Goal: Information Seeking & Learning: Learn about a topic

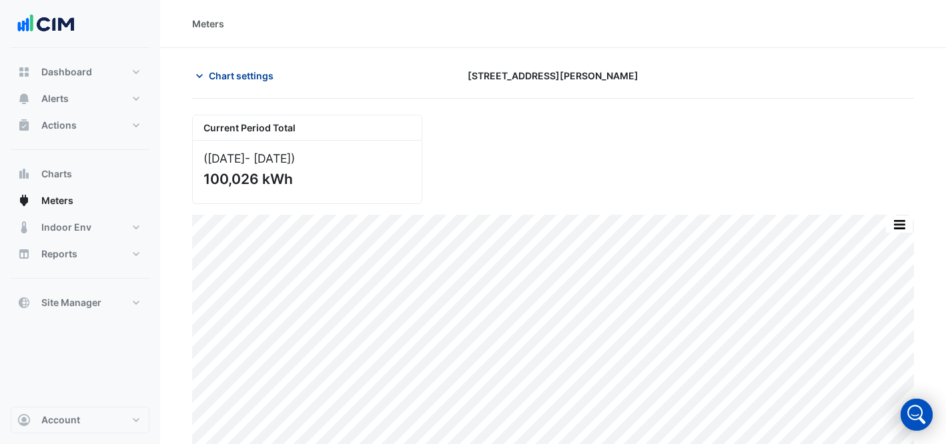
click at [235, 73] on span "Chart settings" at bounding box center [241, 76] width 65 height 14
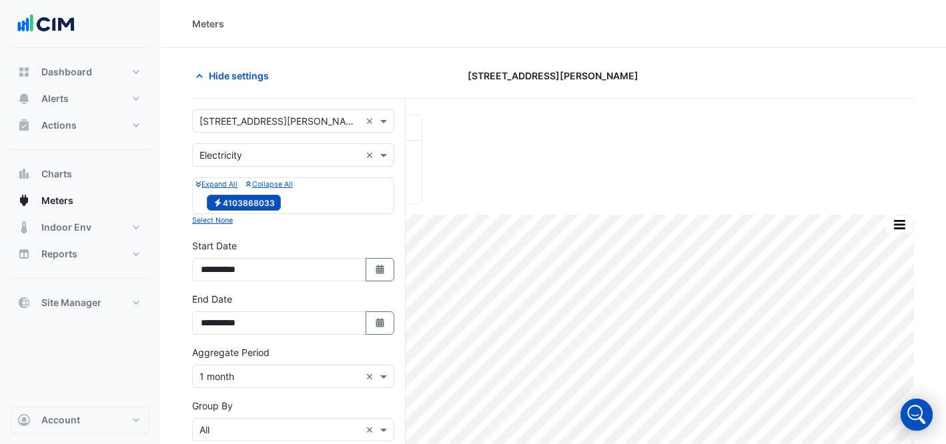
click at [248, 119] on input "text" at bounding box center [280, 122] width 161 height 14
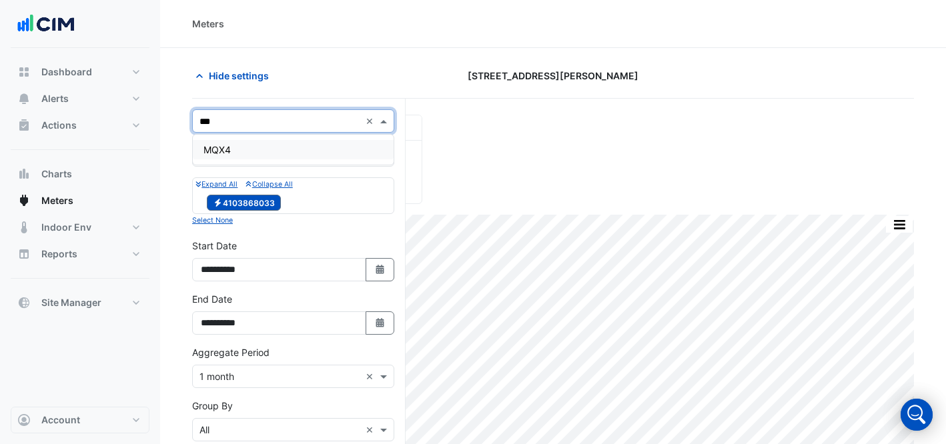
type input "****"
click at [256, 147] on div "MQX4" at bounding box center [293, 149] width 201 height 19
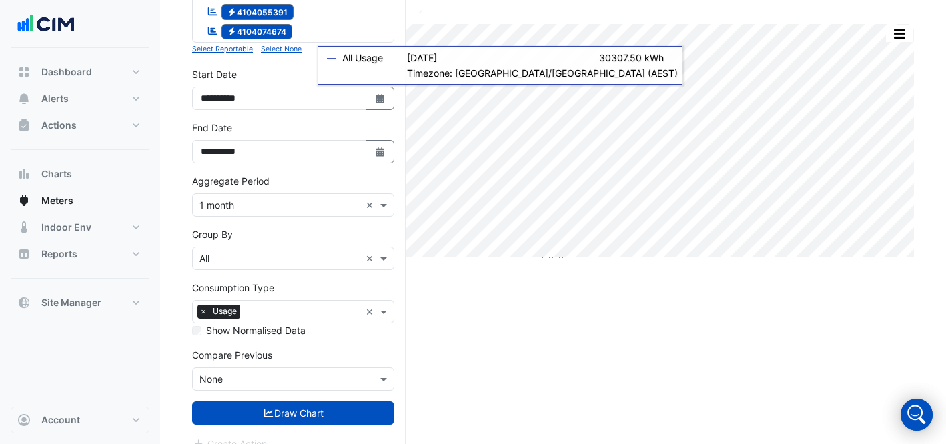
scroll to position [208, 0]
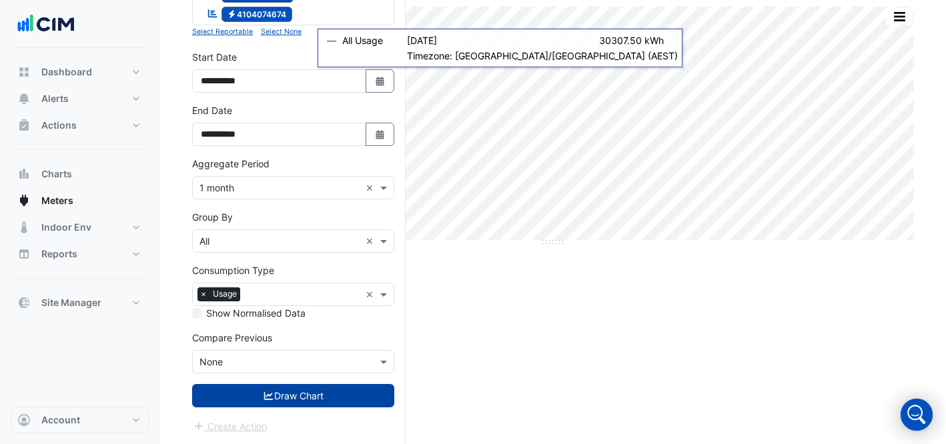
click at [264, 394] on icon "submit" at bounding box center [268, 396] width 9 height 8
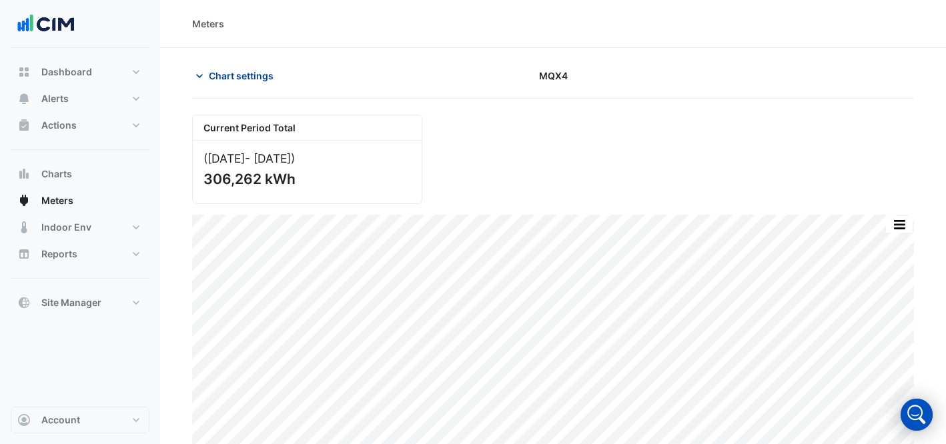
click at [256, 67] on button "Chart settings" at bounding box center [237, 75] width 90 height 23
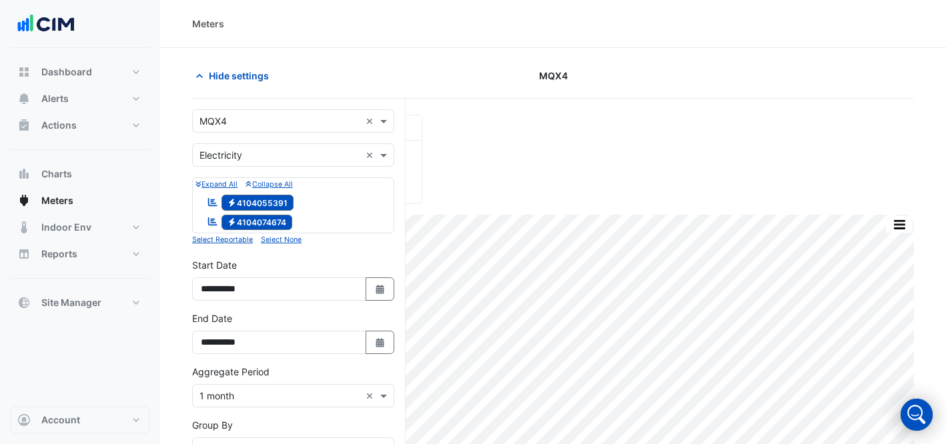
click at [278, 118] on input "text" at bounding box center [280, 122] width 161 height 14
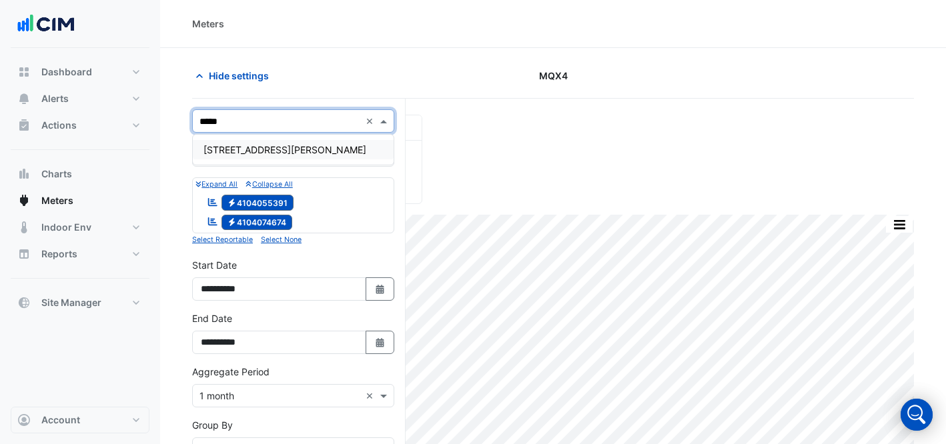
type input "******"
click at [266, 151] on span "[STREET_ADDRESS][PERSON_NAME]" at bounding box center [285, 149] width 163 height 11
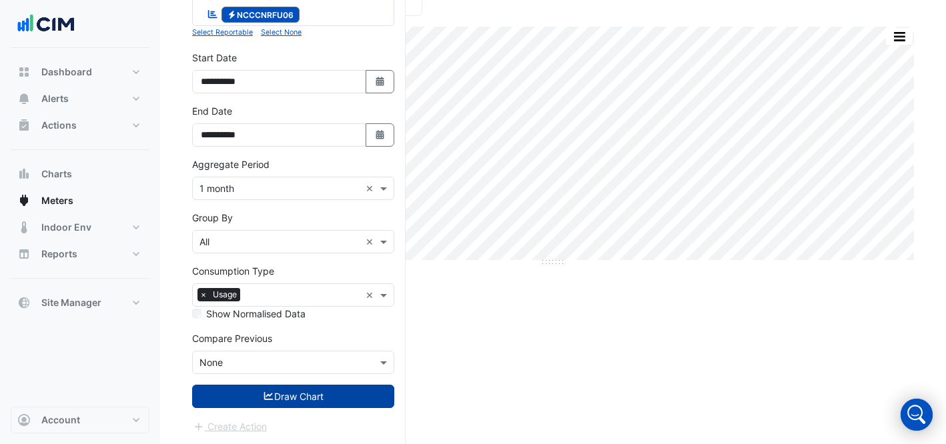
click at [238, 398] on button "Draw Chart" at bounding box center [293, 396] width 202 height 23
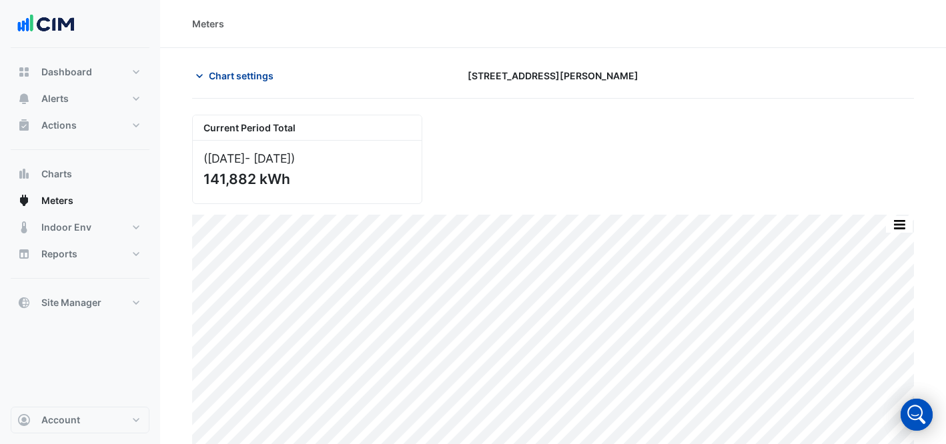
click at [235, 75] on span "Chart settings" at bounding box center [241, 76] width 65 height 14
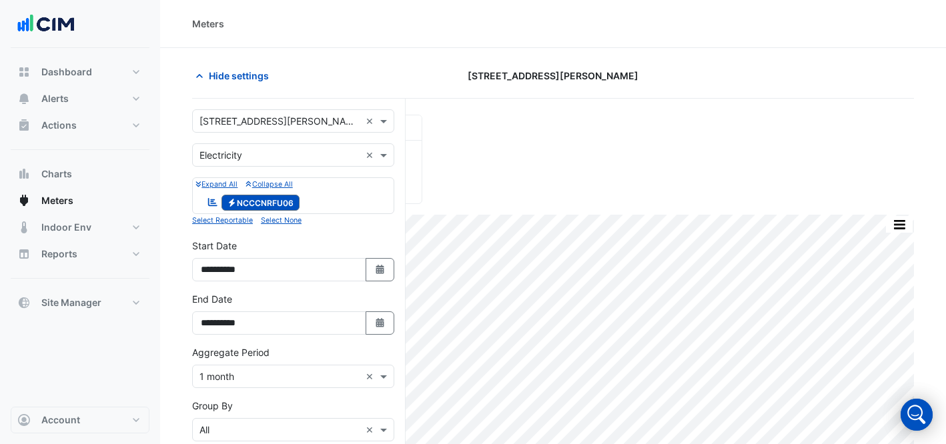
click at [296, 113] on div "Select a Site × [STREET_ADDRESS][PERSON_NAME] ×" at bounding box center [293, 120] width 202 height 23
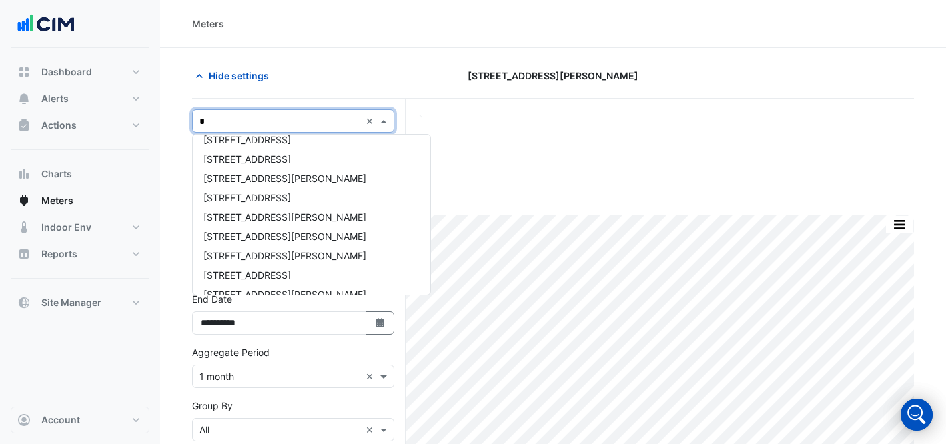
type input "**"
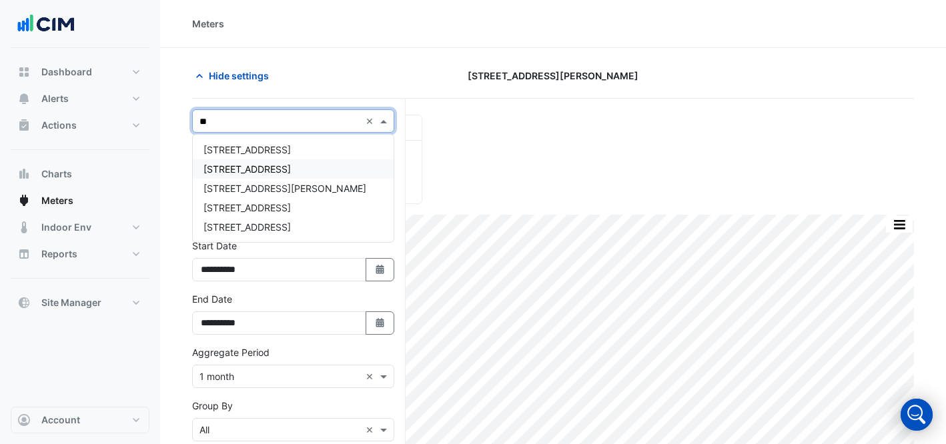
click at [280, 165] on span "[STREET_ADDRESS]" at bounding box center [247, 168] width 87 height 11
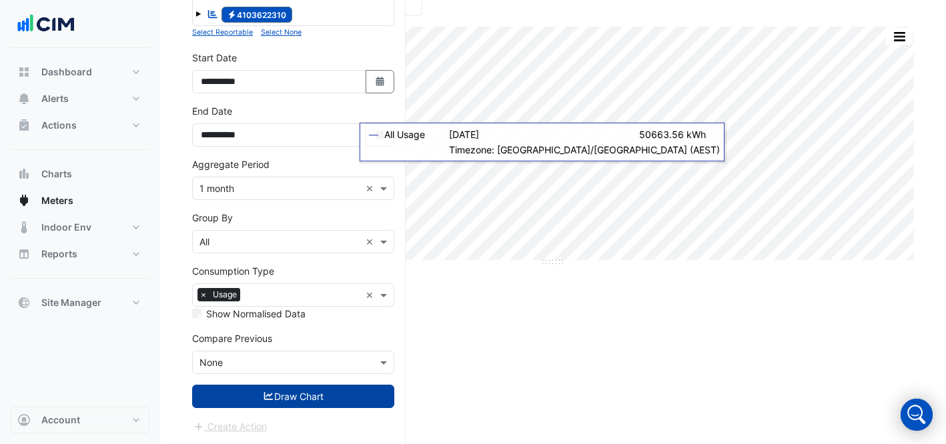
click at [332, 403] on button "Draw Chart" at bounding box center [293, 396] width 202 height 23
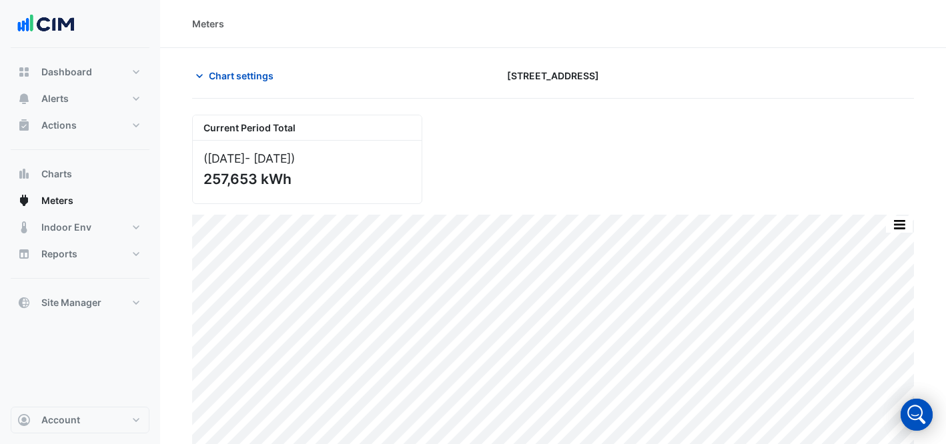
click at [236, 51] on section "Chart settings [STREET_ADDRESS] Current Period Total ([DATE] - [DATE] ) 257,653…" at bounding box center [553, 251] width 786 height 407
click at [237, 70] on span "Chart settings" at bounding box center [241, 76] width 65 height 14
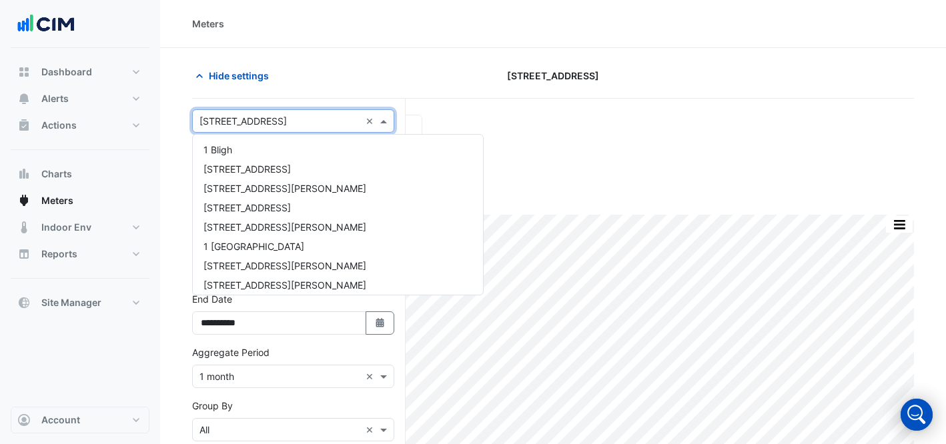
click at [274, 119] on input "text" at bounding box center [280, 122] width 161 height 14
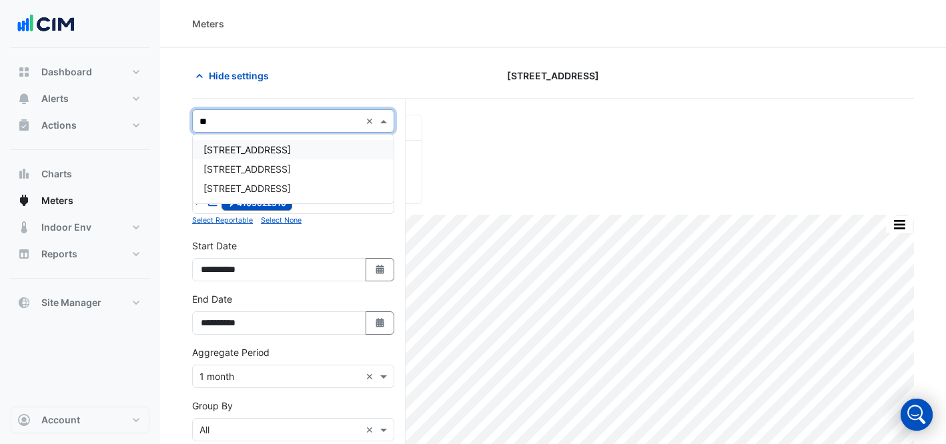
type input "***"
click at [327, 145] on div "[STREET_ADDRESS]" at bounding box center [293, 149] width 201 height 19
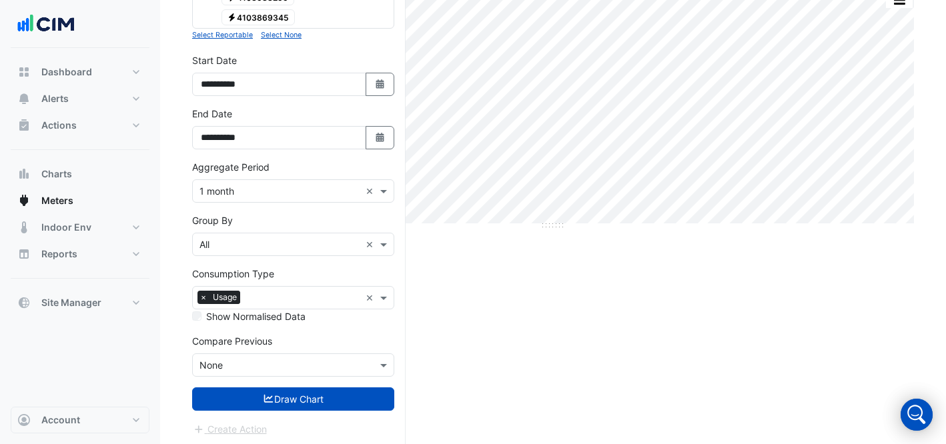
scroll to position [228, 0]
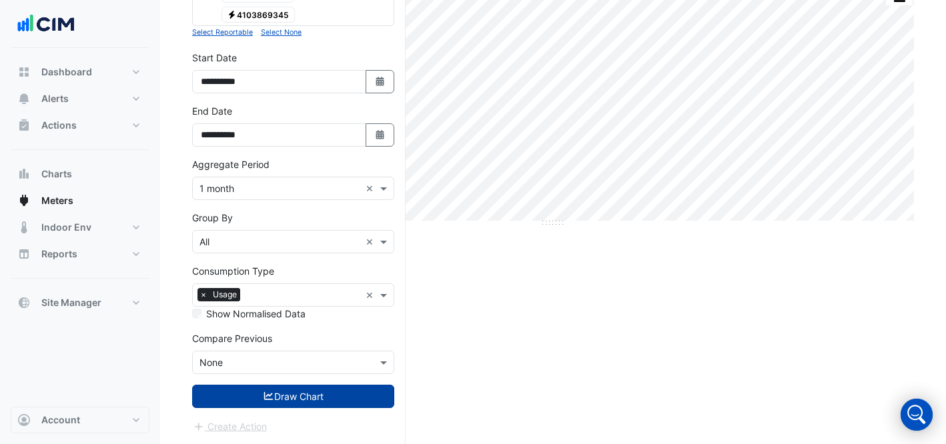
click at [300, 400] on button "Draw Chart" at bounding box center [293, 396] width 202 height 23
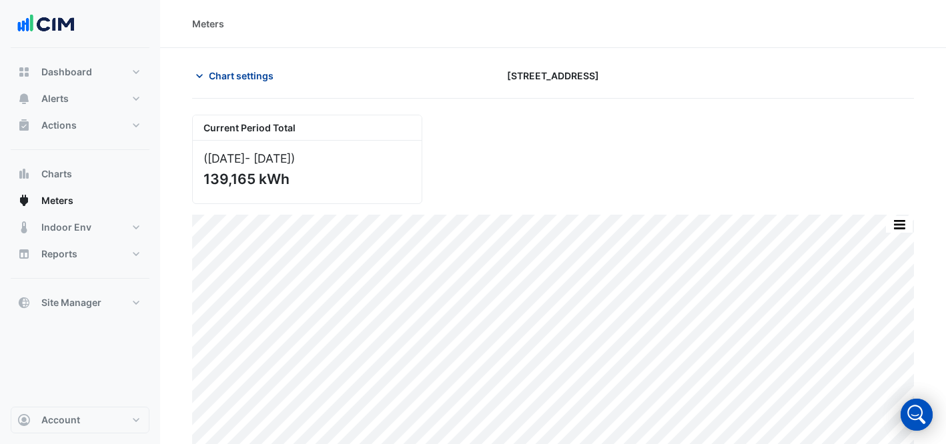
click at [240, 81] on span "Chart settings" at bounding box center [241, 76] width 65 height 14
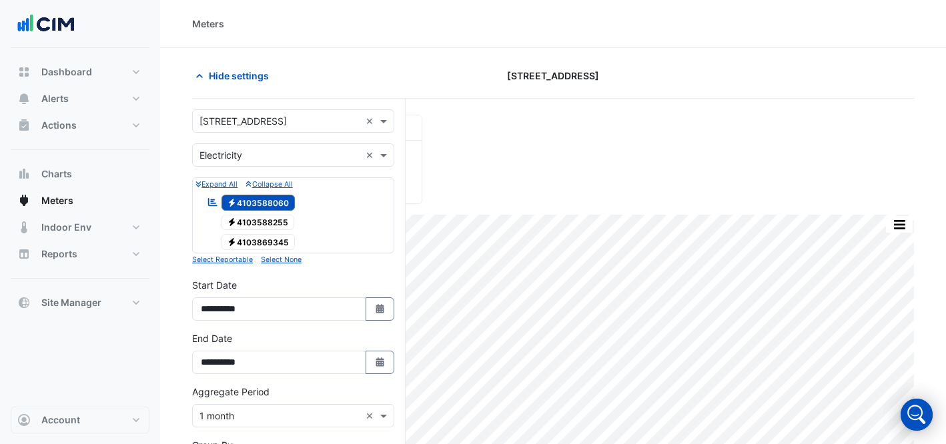
click at [236, 216] on span "Electricity 4103588255" at bounding box center [258, 223] width 73 height 16
click at [247, 239] on span "Electricity 4103869345" at bounding box center [259, 242] width 74 height 16
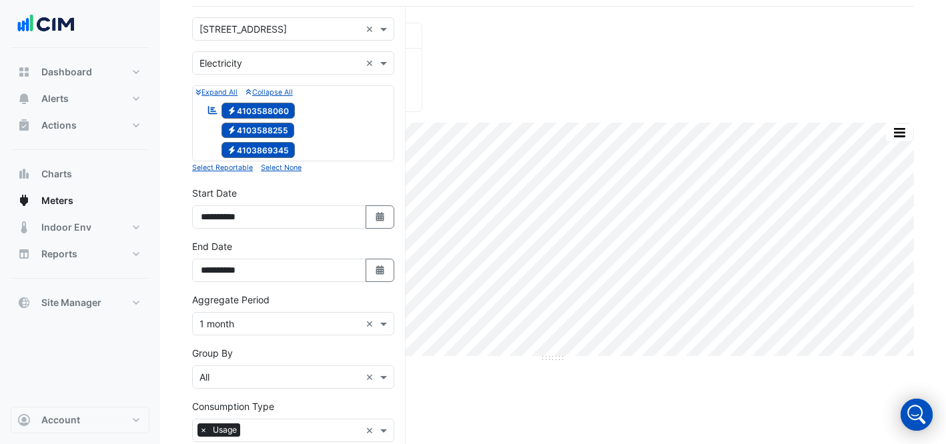
scroll to position [228, 0]
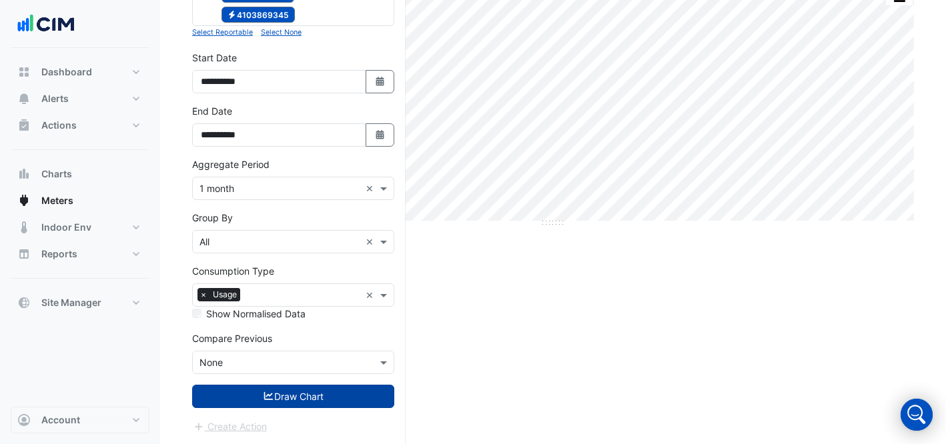
click at [288, 403] on button "Draw Chart" at bounding box center [293, 396] width 202 height 23
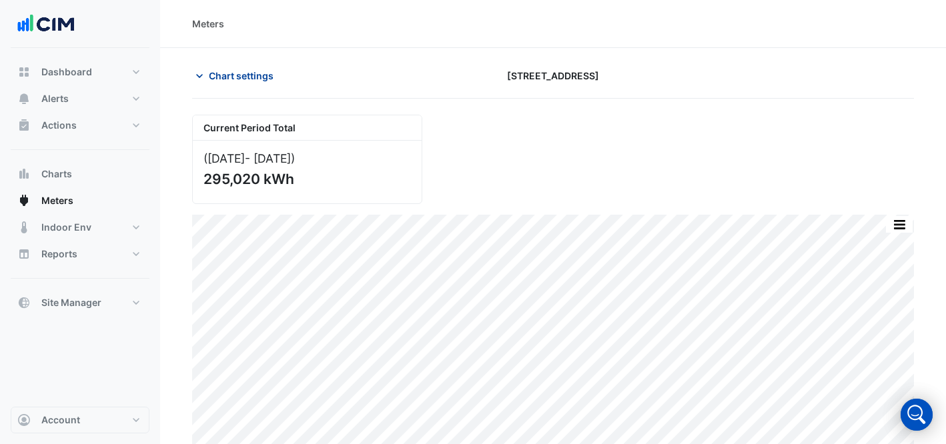
click at [228, 67] on button "Chart settings" at bounding box center [237, 75] width 90 height 23
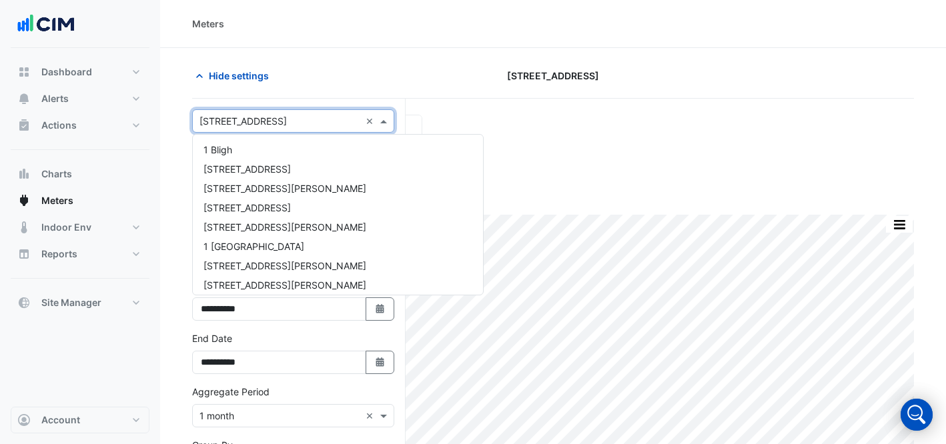
click at [276, 131] on div "Select a Site × [STREET_ADDRESS] ×" at bounding box center [293, 120] width 202 height 23
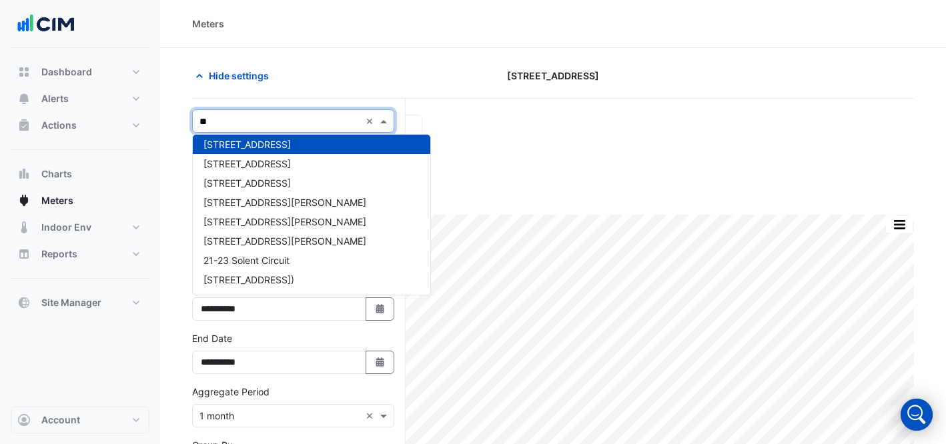
scroll to position [121, 0]
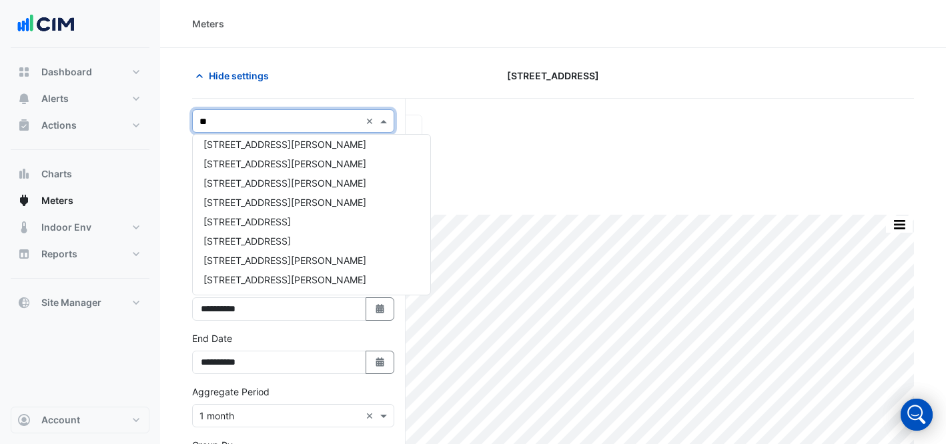
type input "***"
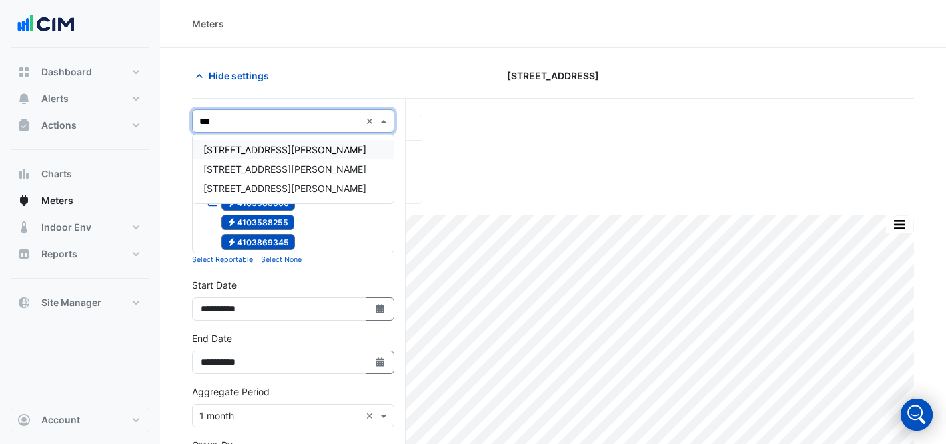
scroll to position [0, 0]
click at [248, 190] on span "[STREET_ADDRESS][PERSON_NAME]" at bounding box center [285, 188] width 163 height 11
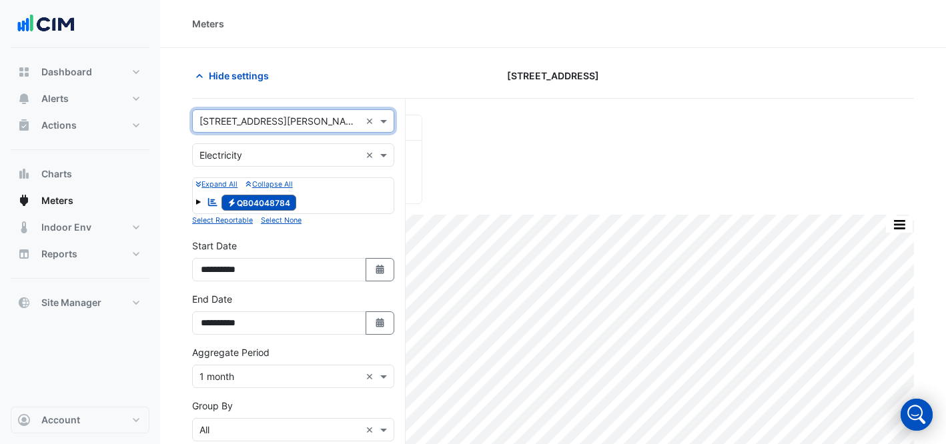
scroll to position [188, 0]
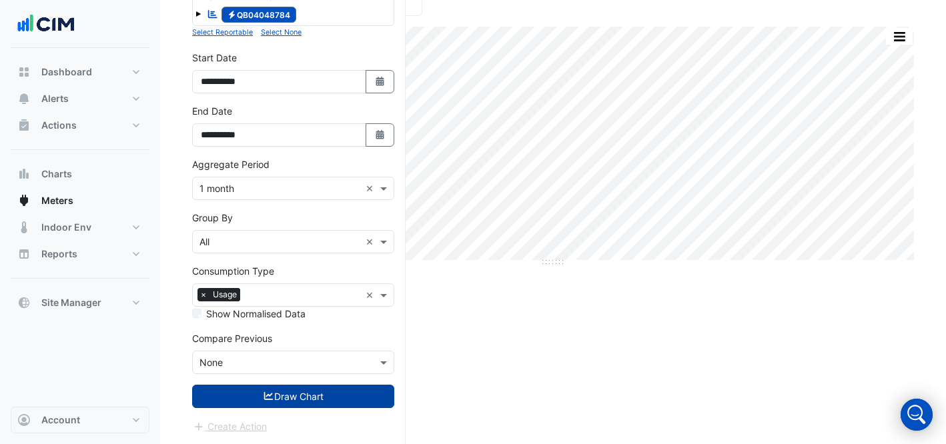
click at [314, 397] on button "Draw Chart" at bounding box center [293, 396] width 202 height 23
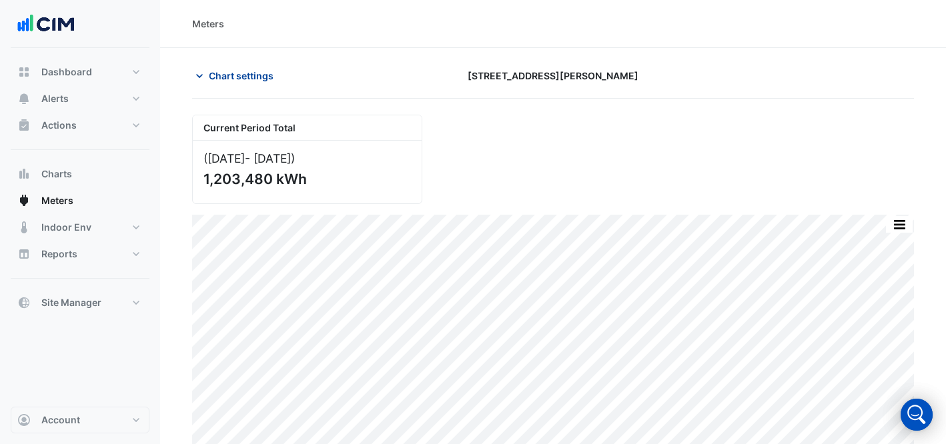
click at [242, 74] on span "Chart settings" at bounding box center [241, 76] width 65 height 14
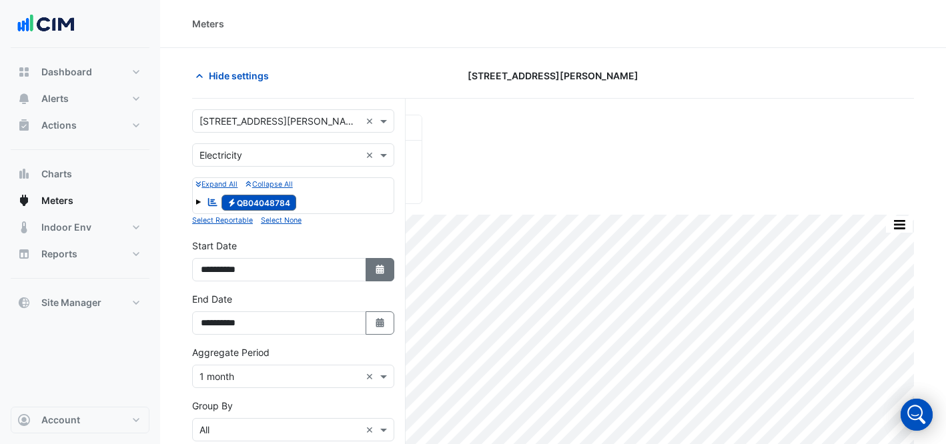
click at [382, 265] on icon "Select Date" at bounding box center [380, 269] width 12 height 9
select select "*"
select select "****"
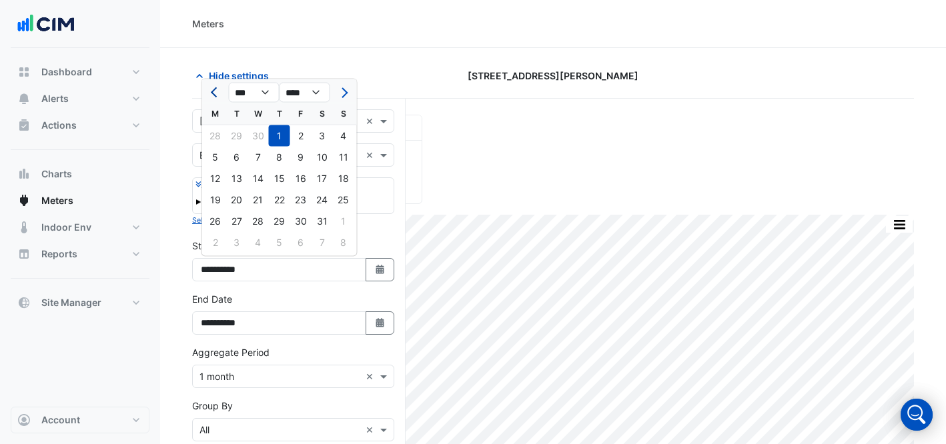
click at [211, 87] on button "Previous month" at bounding box center [216, 92] width 16 height 21
select select "*"
click at [239, 129] on div "1" at bounding box center [236, 135] width 21 height 21
type input "**********"
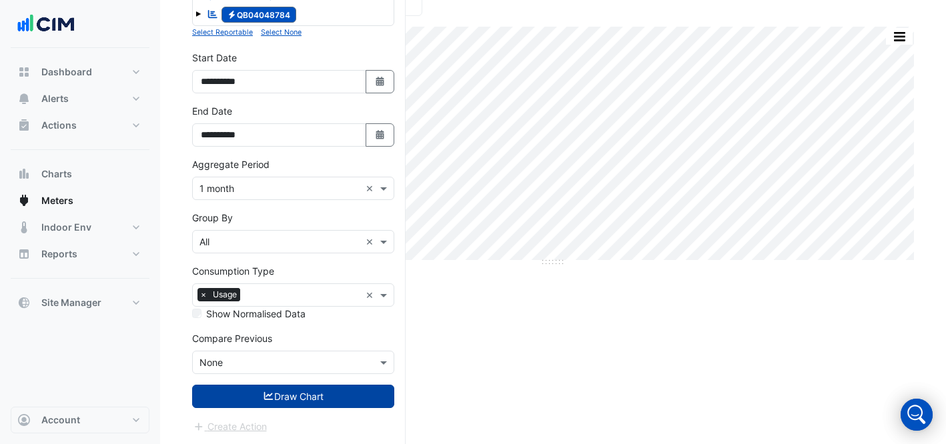
click at [258, 398] on button "Draw Chart" at bounding box center [293, 396] width 202 height 23
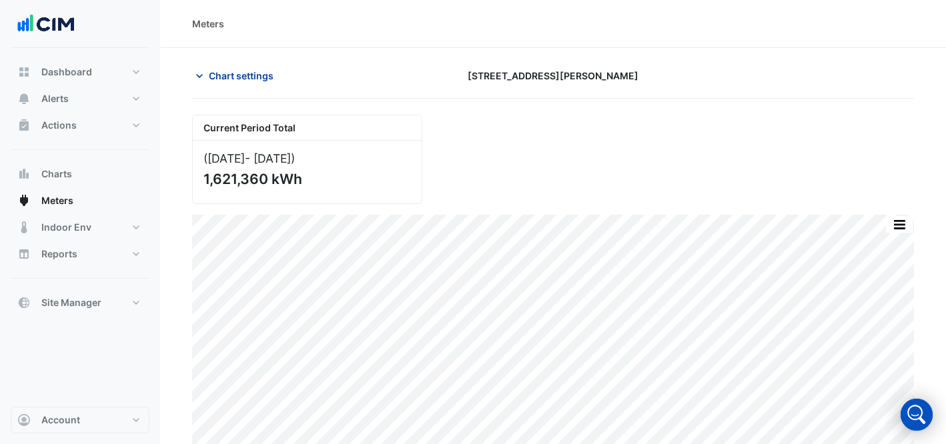
click at [238, 79] on span "Chart settings" at bounding box center [241, 76] width 65 height 14
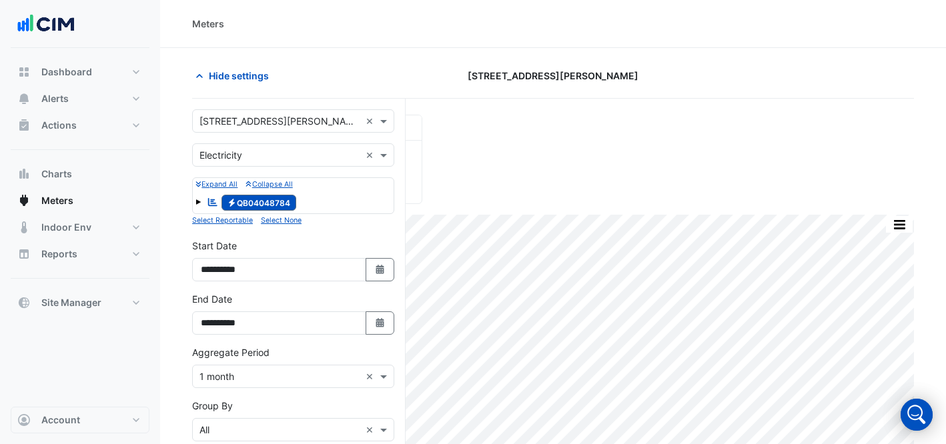
click at [238, 115] on input "text" at bounding box center [280, 122] width 161 height 14
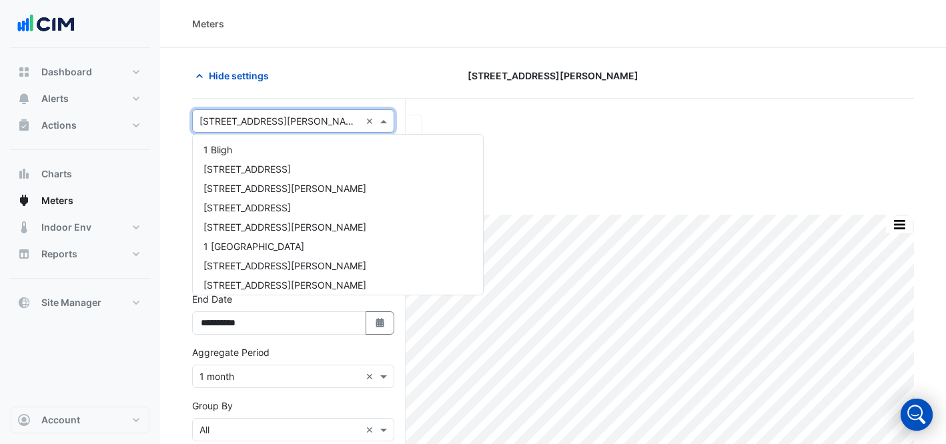
scroll to position [392, 0]
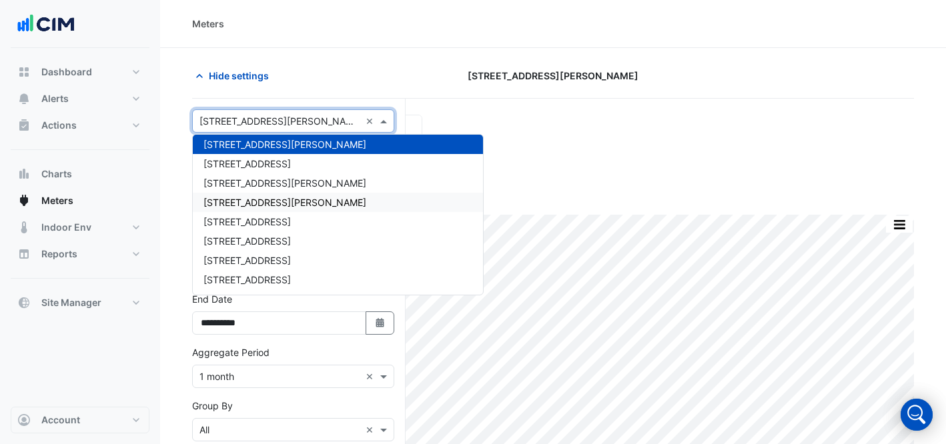
click at [264, 196] on div "[STREET_ADDRESS][PERSON_NAME]" at bounding box center [338, 202] width 290 height 19
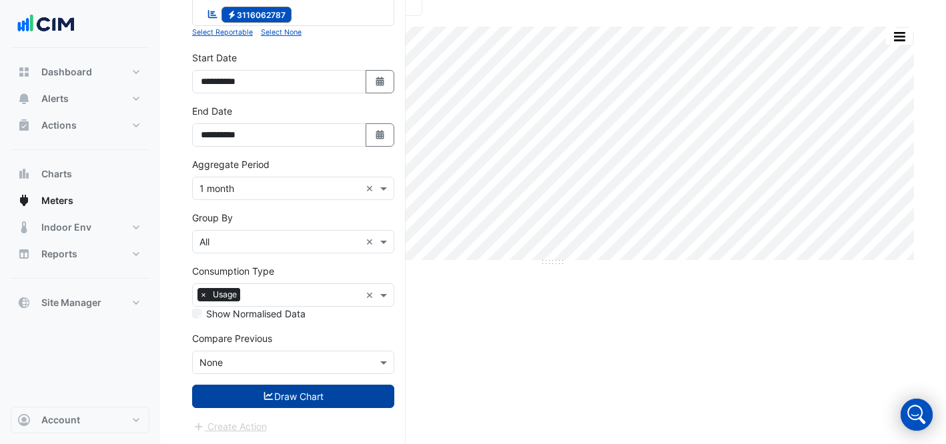
click at [302, 389] on button "Draw Chart" at bounding box center [293, 396] width 202 height 23
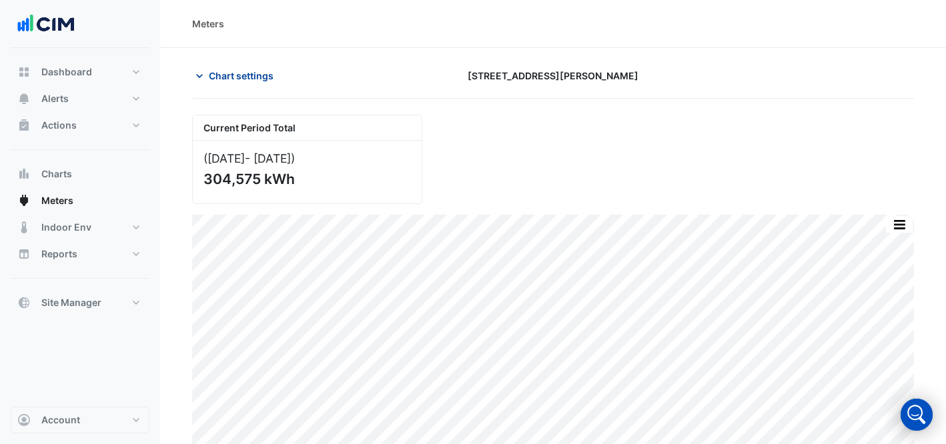
click at [254, 83] on button "Chart settings" at bounding box center [237, 75] width 90 height 23
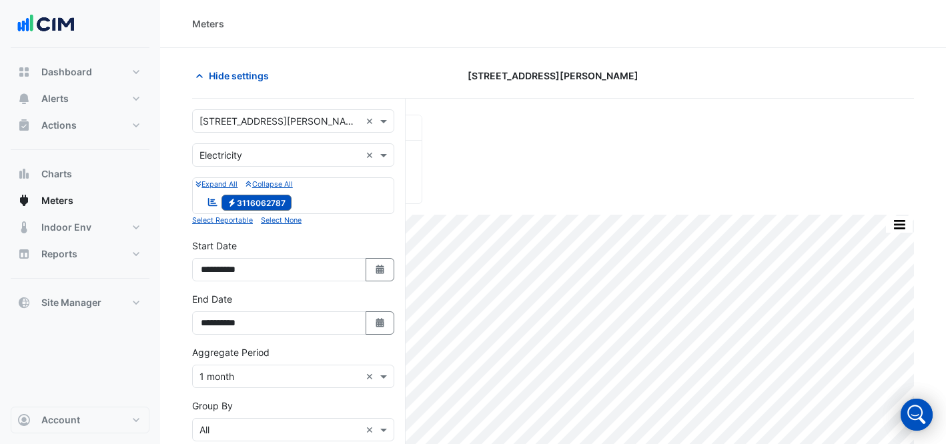
click at [278, 115] on input "text" at bounding box center [280, 122] width 161 height 14
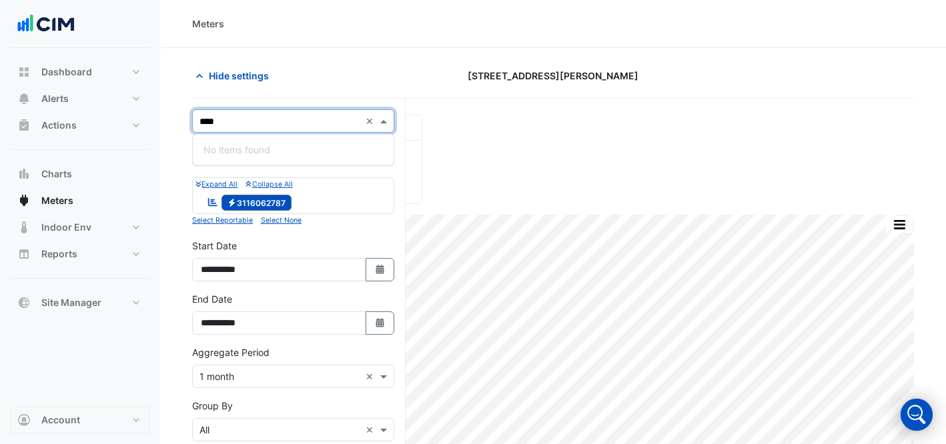
type input "***"
click at [293, 151] on div "[STREET_ADDRESS][PERSON_NAME]" at bounding box center [293, 149] width 201 height 19
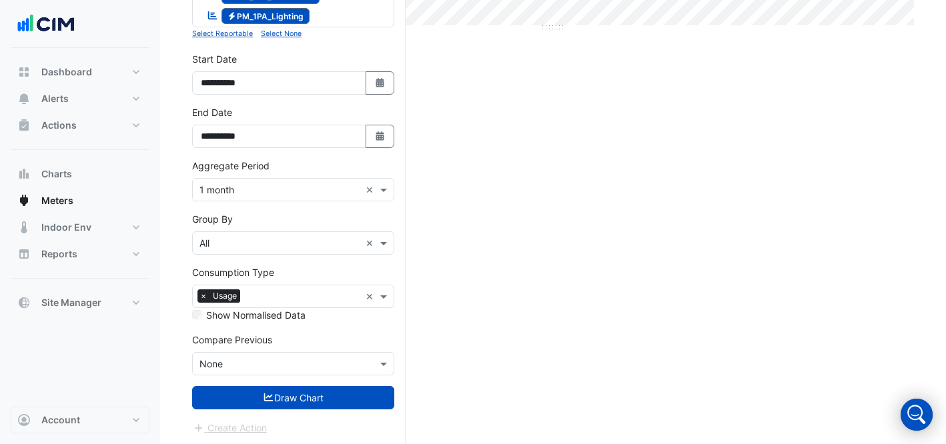
scroll to position [422, 0]
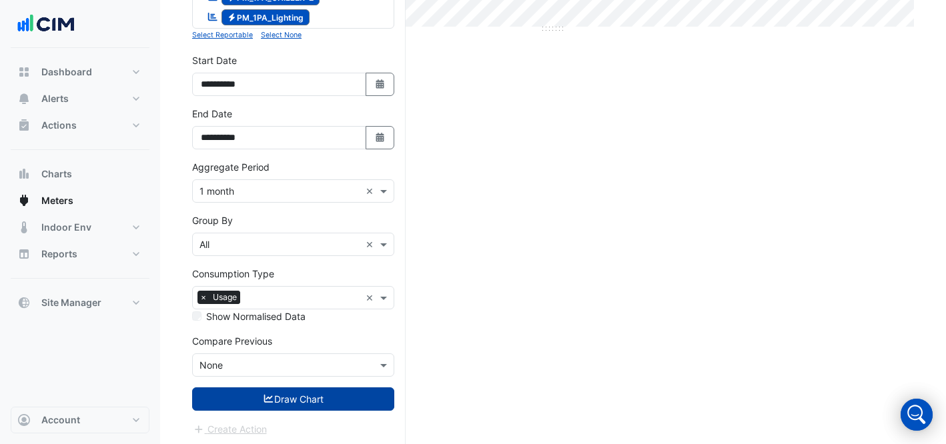
click at [308, 398] on button "Draw Chart" at bounding box center [293, 399] width 202 height 23
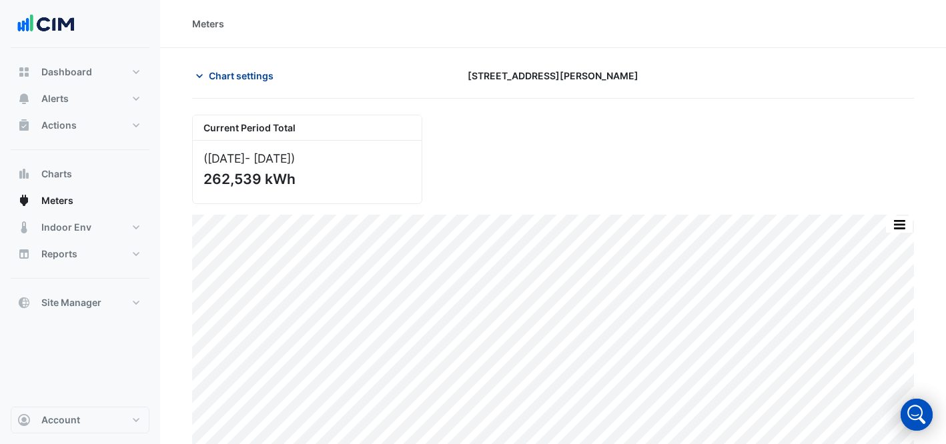
click at [256, 67] on button "Chart settings" at bounding box center [237, 75] width 90 height 23
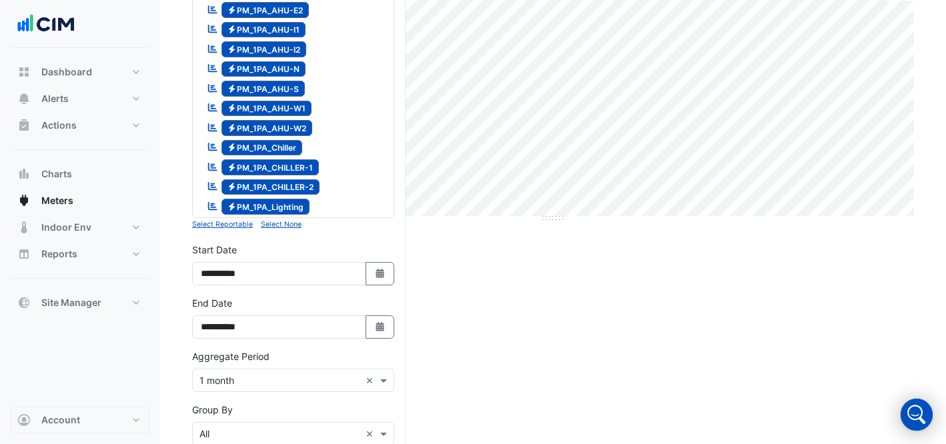
scroll to position [131, 0]
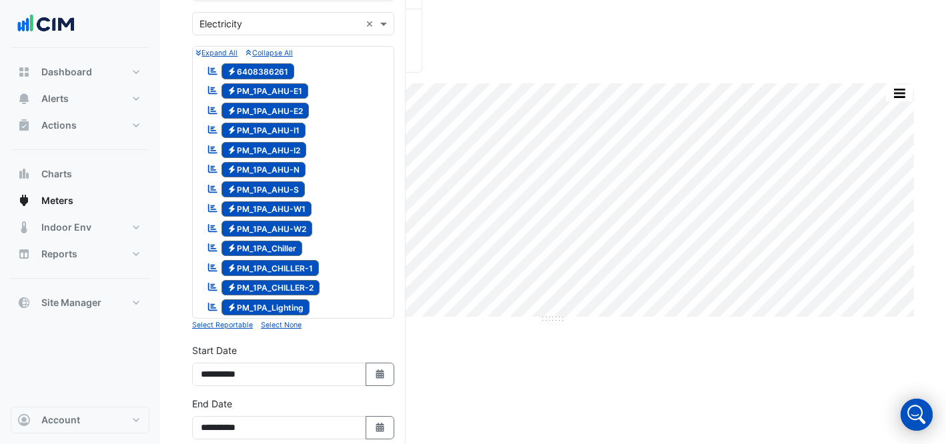
click at [283, 86] on span "Electricity PM_1PA_AHU-E1" at bounding box center [265, 91] width 87 height 16
drag, startPoint x: 286, startPoint y: 103, endPoint x: 287, endPoint y: 110, distance: 6.8
click at [286, 105] on span "Electricity PM_1PA_AHU-E2" at bounding box center [266, 111] width 88 height 16
drag, startPoint x: 290, startPoint y: 124, endPoint x: 302, endPoint y: 145, distance: 23.9
click at [294, 133] on span "Electricity PM_1PA_AHU-I1" at bounding box center [264, 131] width 85 height 16
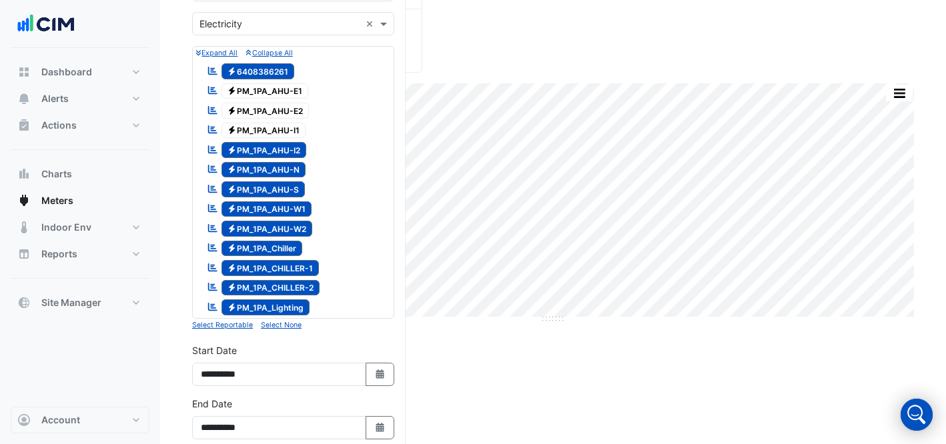
drag, startPoint x: 298, startPoint y: 151, endPoint x: 305, endPoint y: 165, distance: 16.1
click at [300, 153] on span "Electricity PM_1PA_AHU-I2" at bounding box center [264, 150] width 85 height 16
click at [300, 168] on span "Electricity PM_1PA_AHU-N" at bounding box center [264, 170] width 85 height 16
drag, startPoint x: 298, startPoint y: 183, endPoint x: 311, endPoint y: 192, distance: 15.6
click at [300, 185] on span "Electricity PM_1PA_AHU-S" at bounding box center [264, 189] width 84 height 16
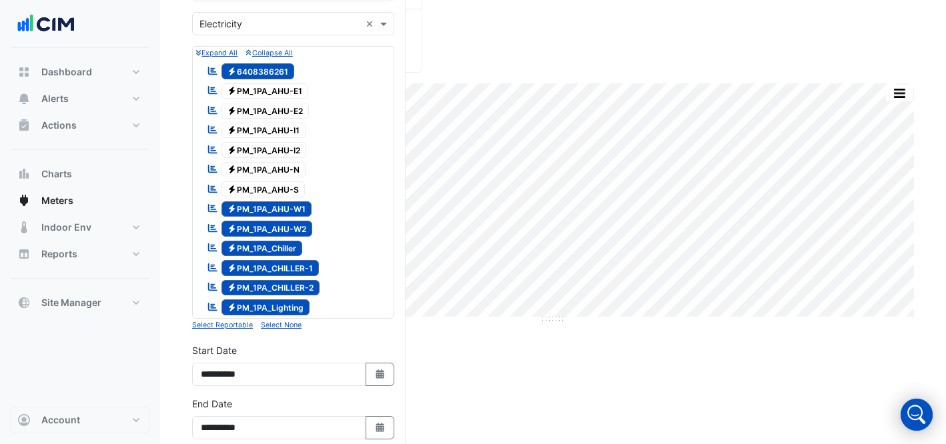
click at [310, 206] on span "Electricity PM_1PA_AHU-W1" at bounding box center [267, 210] width 91 height 16
drag, startPoint x: 307, startPoint y: 231, endPoint x: 307, endPoint y: 246, distance: 14.7
click at [307, 231] on span "Electricity PM_1PA_AHU-W2" at bounding box center [267, 229] width 91 height 16
click at [292, 246] on span "Electricity PM_1PA_Chiller" at bounding box center [262, 249] width 81 height 16
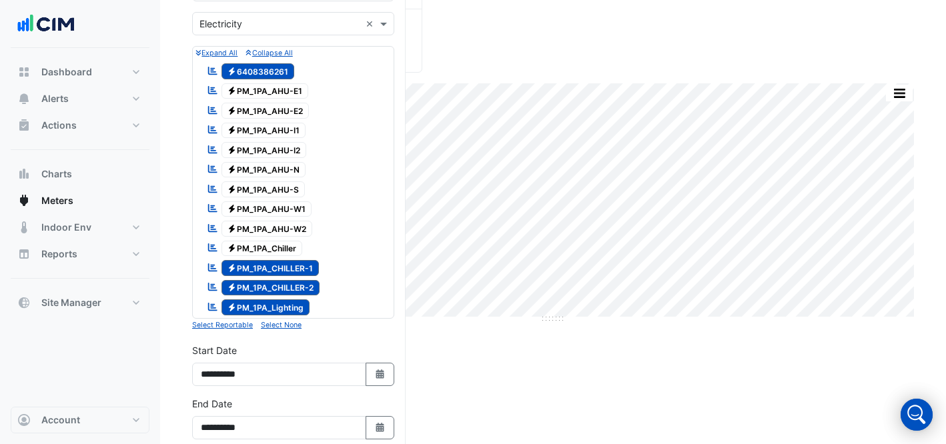
click at [302, 264] on span "Electricity PM_1PA_CHILLER-1" at bounding box center [271, 268] width 98 height 16
click at [302, 280] on span "Electricity PM_1PA_CHILLER-2" at bounding box center [271, 288] width 99 height 16
click at [296, 304] on span "Electricity PM_1PA_Lighting" at bounding box center [266, 308] width 89 height 16
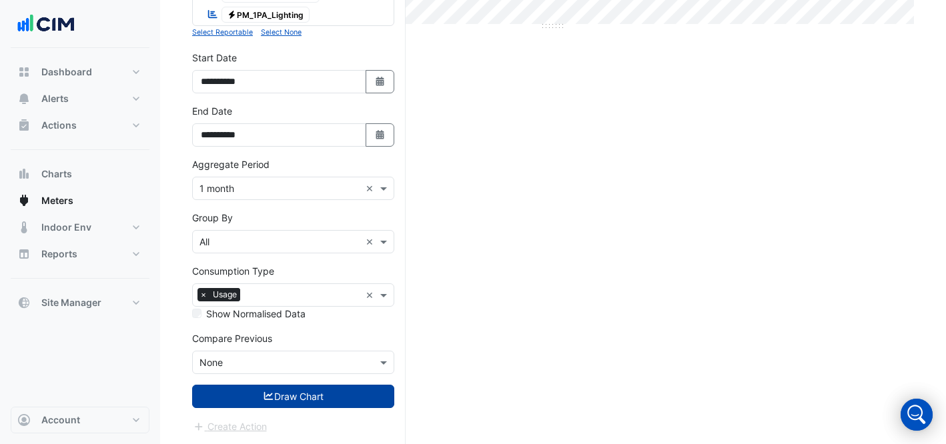
click at [279, 388] on button "Draw Chart" at bounding box center [293, 396] width 202 height 23
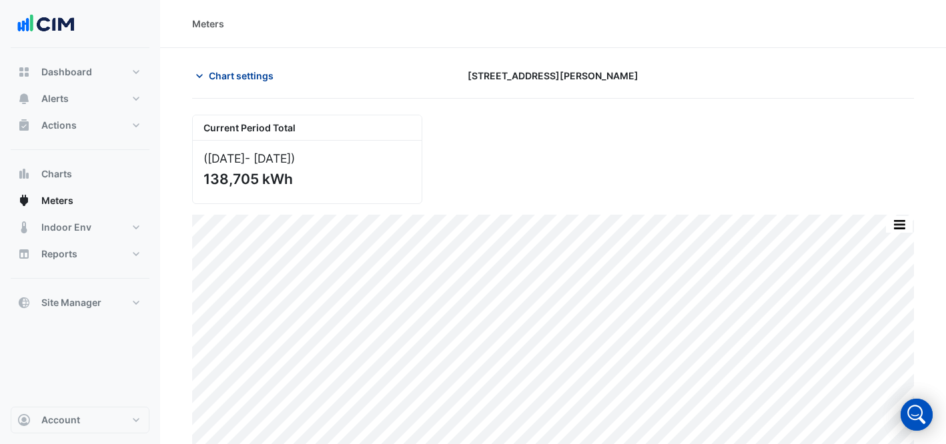
click at [254, 81] on span "Chart settings" at bounding box center [241, 76] width 65 height 14
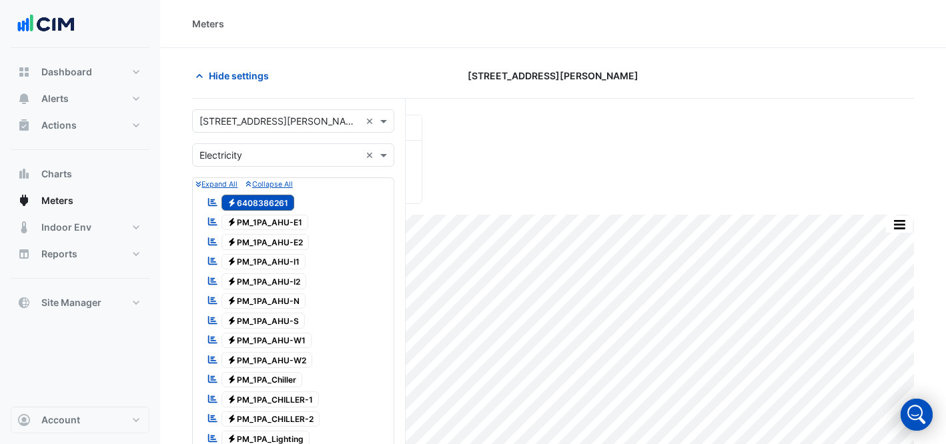
click at [244, 123] on input "text" at bounding box center [280, 122] width 161 height 14
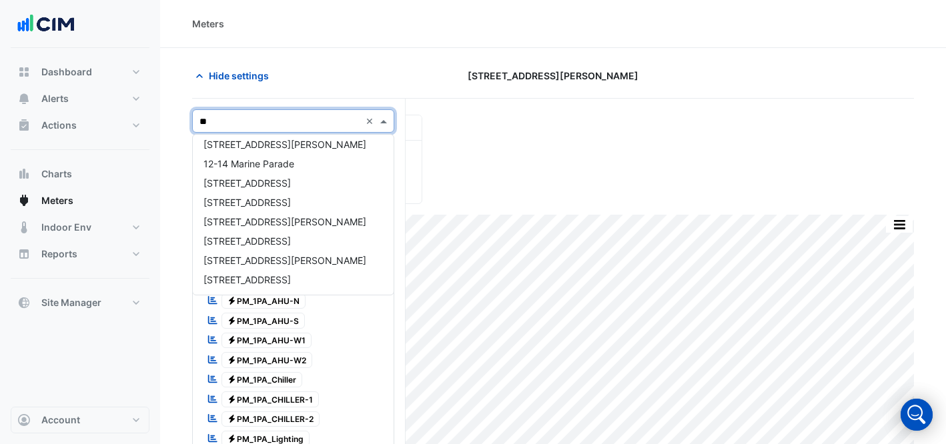
scroll to position [25, 0]
type input "***"
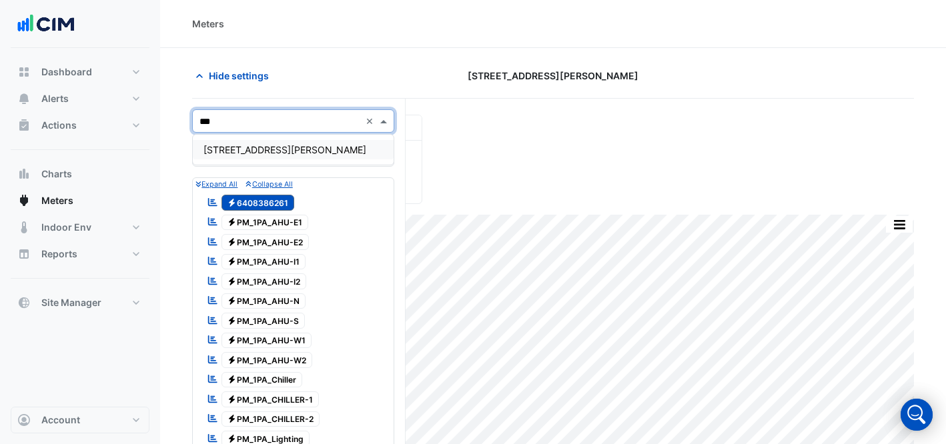
click at [246, 141] on div "[STREET_ADDRESS][PERSON_NAME]" at bounding box center [293, 149] width 201 height 19
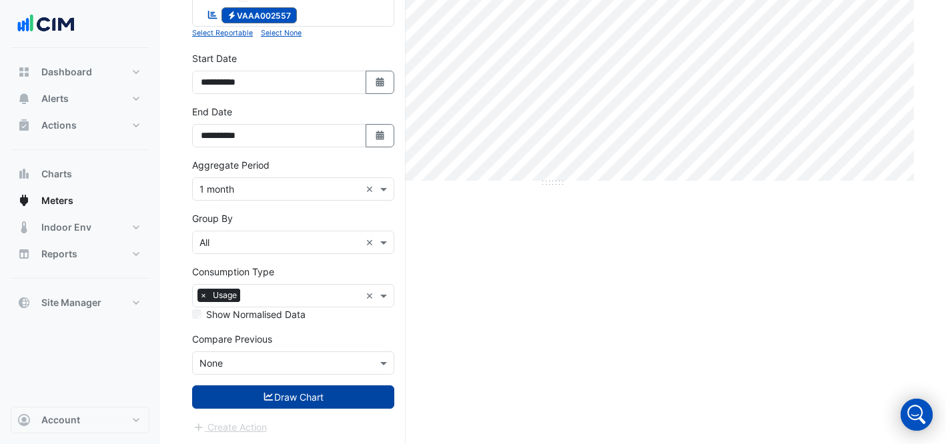
click at [330, 401] on button "Draw Chart" at bounding box center [293, 397] width 202 height 23
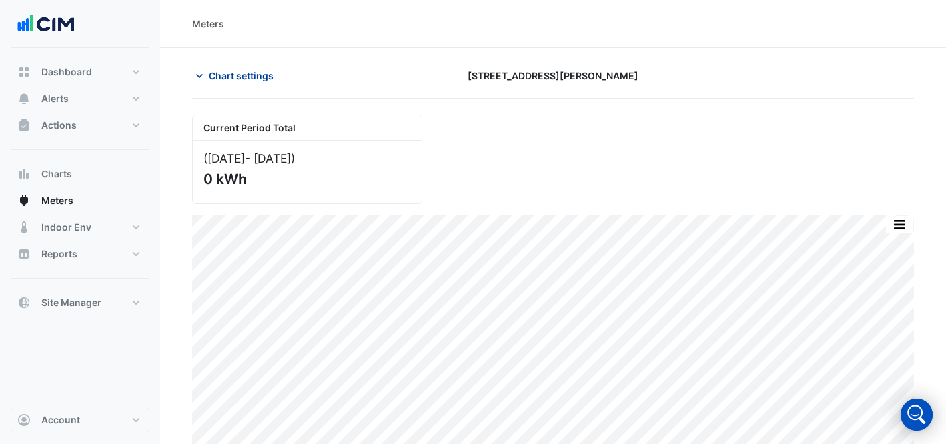
click at [251, 69] on button "Chart settings" at bounding box center [237, 75] width 90 height 23
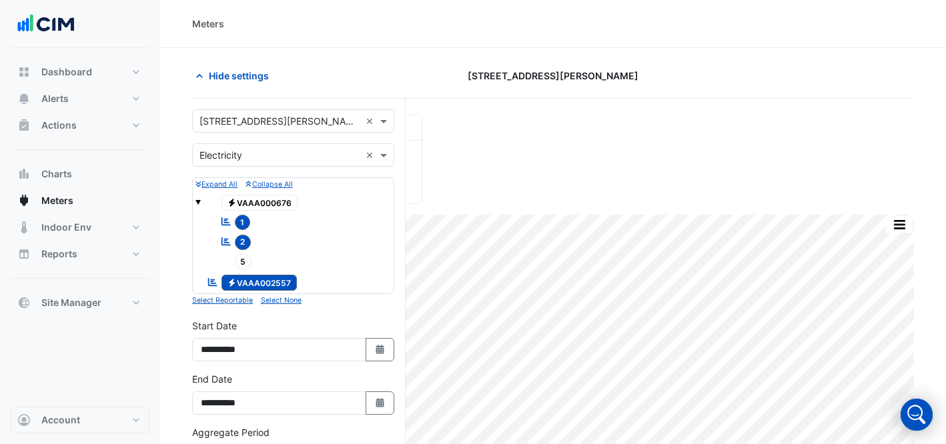
click at [263, 126] on input "text" at bounding box center [280, 122] width 161 height 14
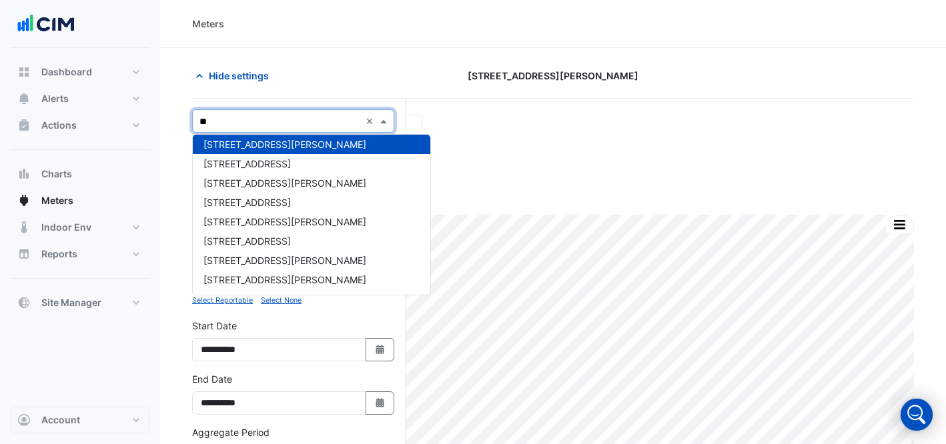
scroll to position [121, 0]
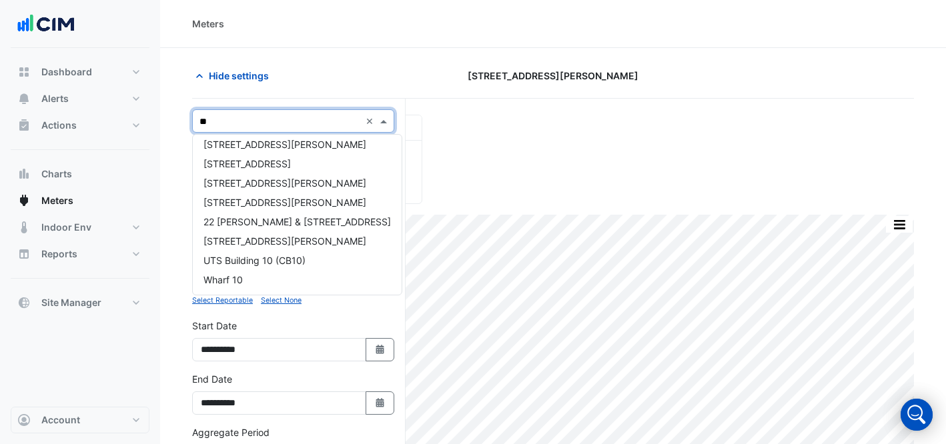
type input "***"
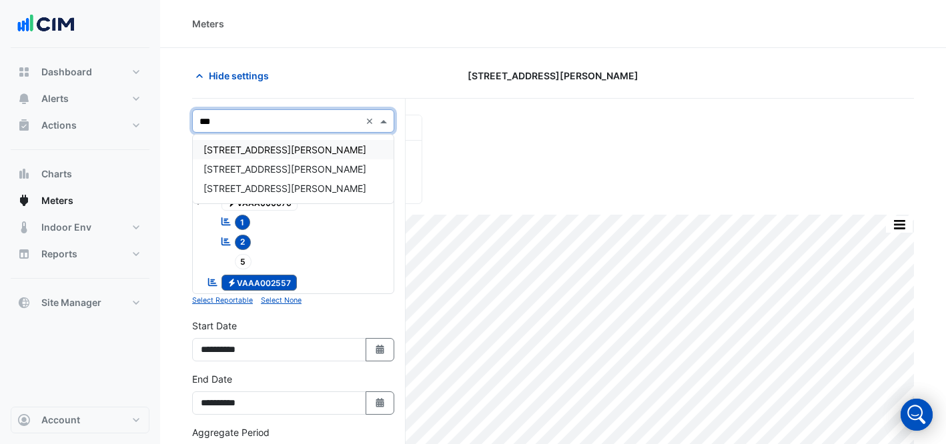
click at [295, 143] on div "[STREET_ADDRESS][PERSON_NAME]" at bounding box center [293, 149] width 201 height 19
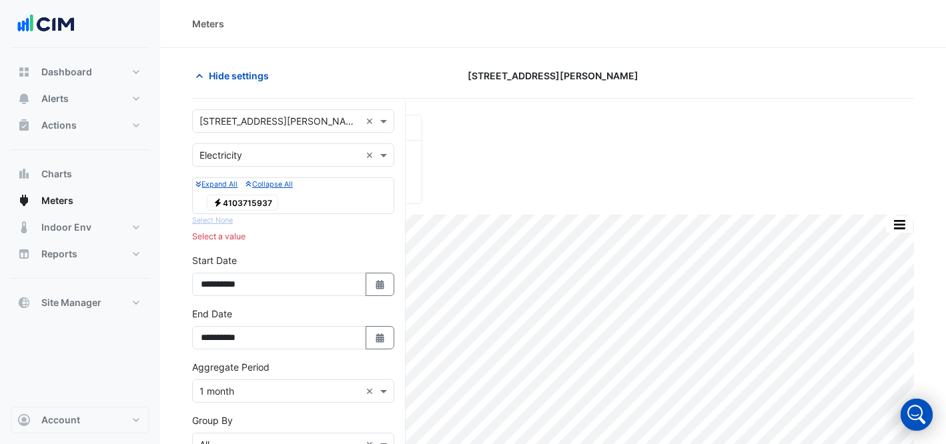
drag, startPoint x: 264, startPoint y: 217, endPoint x: 254, endPoint y: 206, distance: 15.6
click at [260, 214] on div "Expand All Collapse All Electricity 4103715937 Select None" at bounding box center [293, 202] width 202 height 51
click at [253, 203] on span "Electricity 4103715937" at bounding box center [242, 203] width 71 height 16
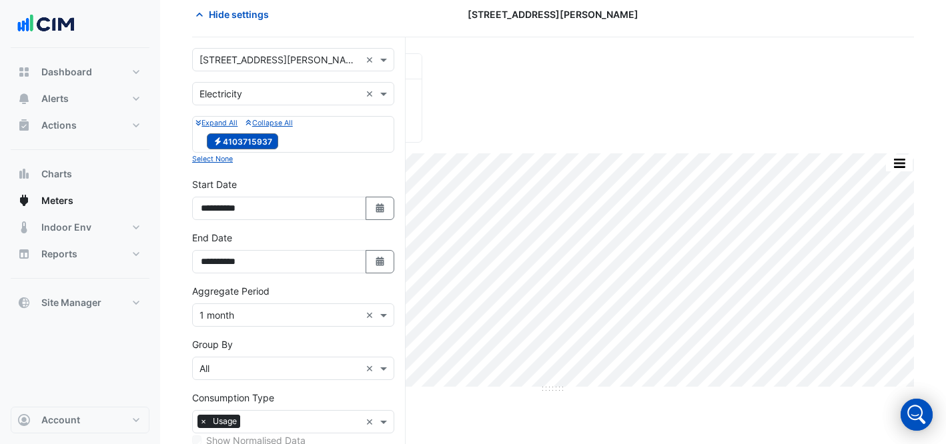
scroll to position [188, 0]
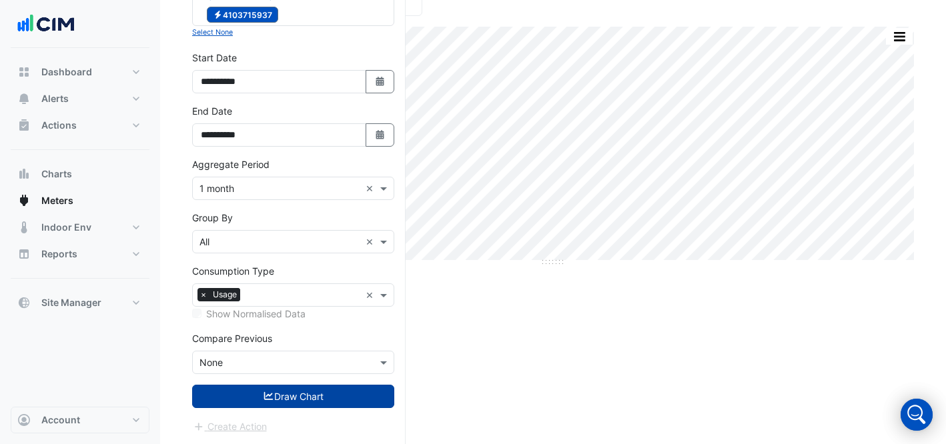
click at [300, 400] on button "Draw Chart" at bounding box center [293, 396] width 202 height 23
